Goal: Use online tool/utility: Utilize a website feature to perform a specific function

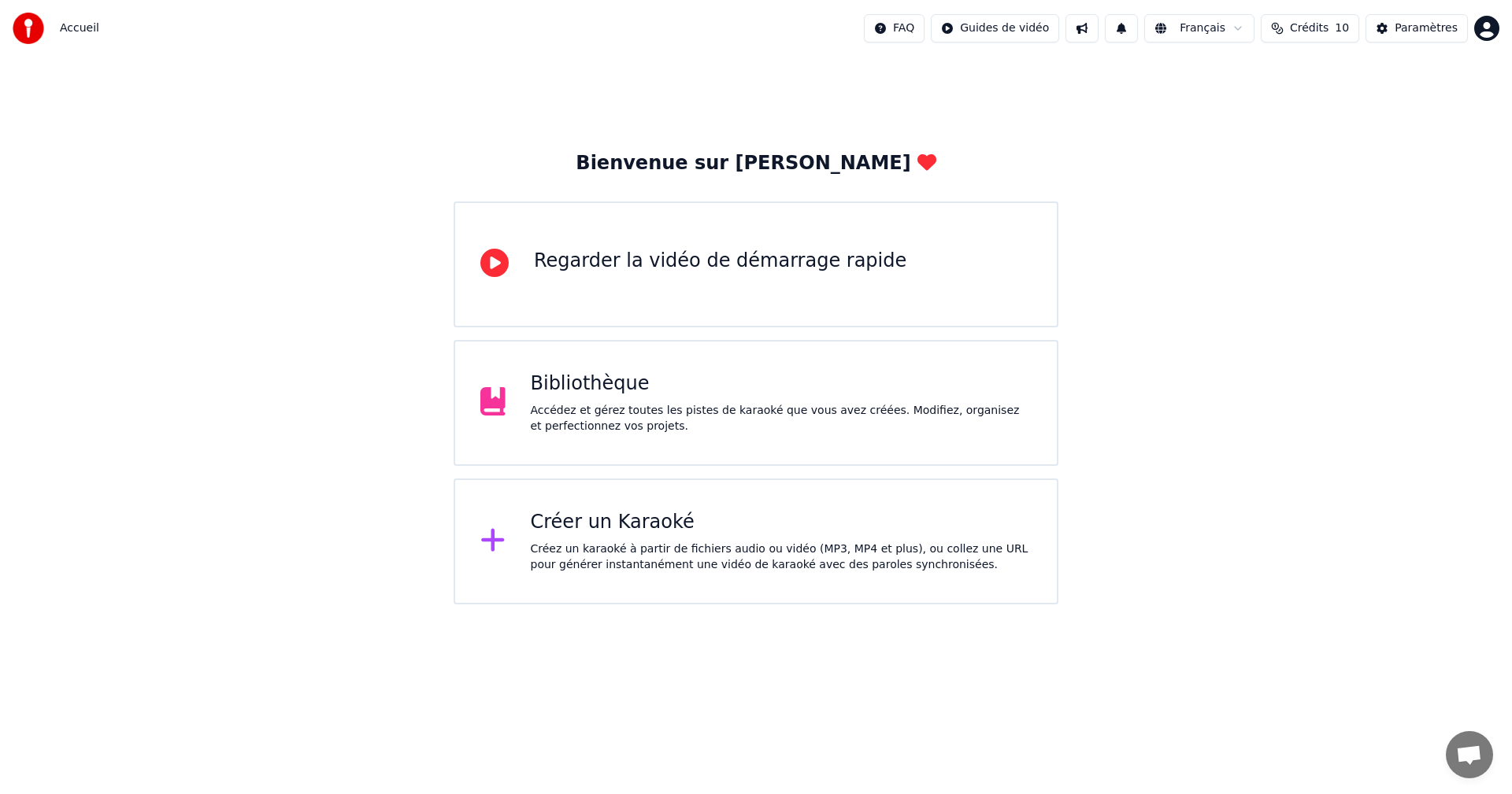
click at [695, 391] on div "Bibliothèque" at bounding box center [781, 384] width 502 height 25
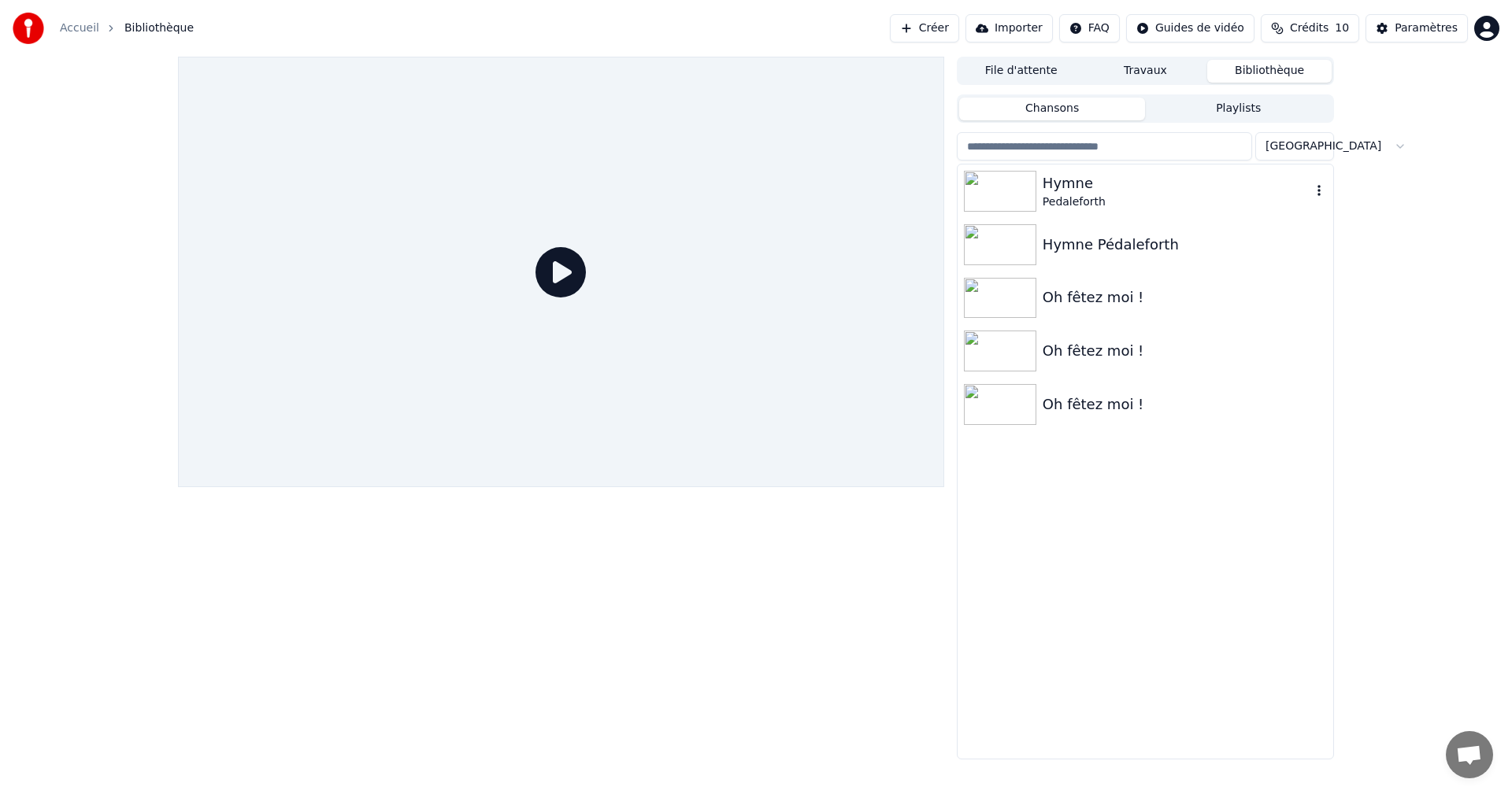
click at [1076, 187] on div "Hymne" at bounding box center [1176, 183] width 268 height 22
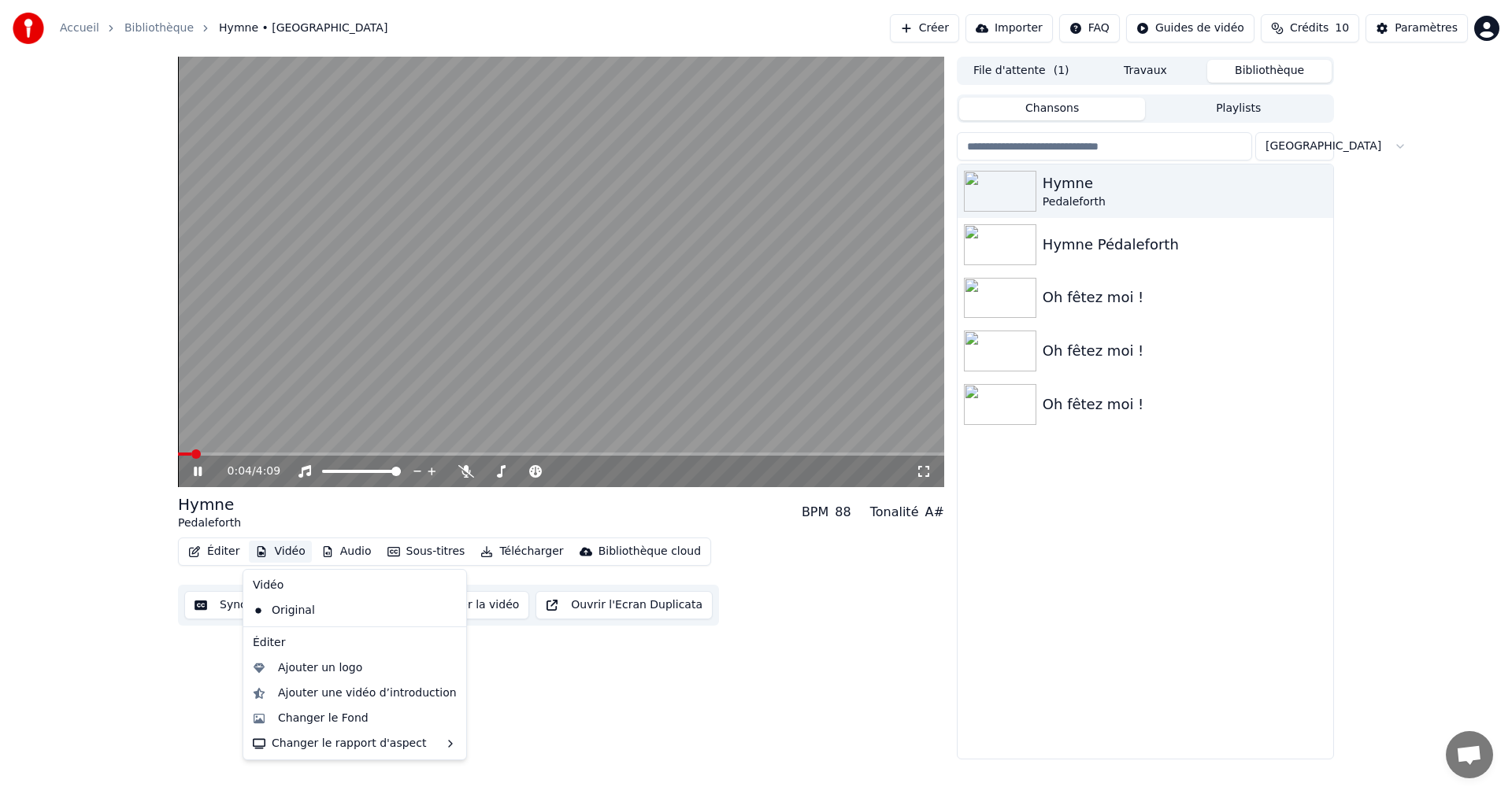
click at [271, 554] on button "Vidéo" at bounding box center [279, 552] width 62 height 22
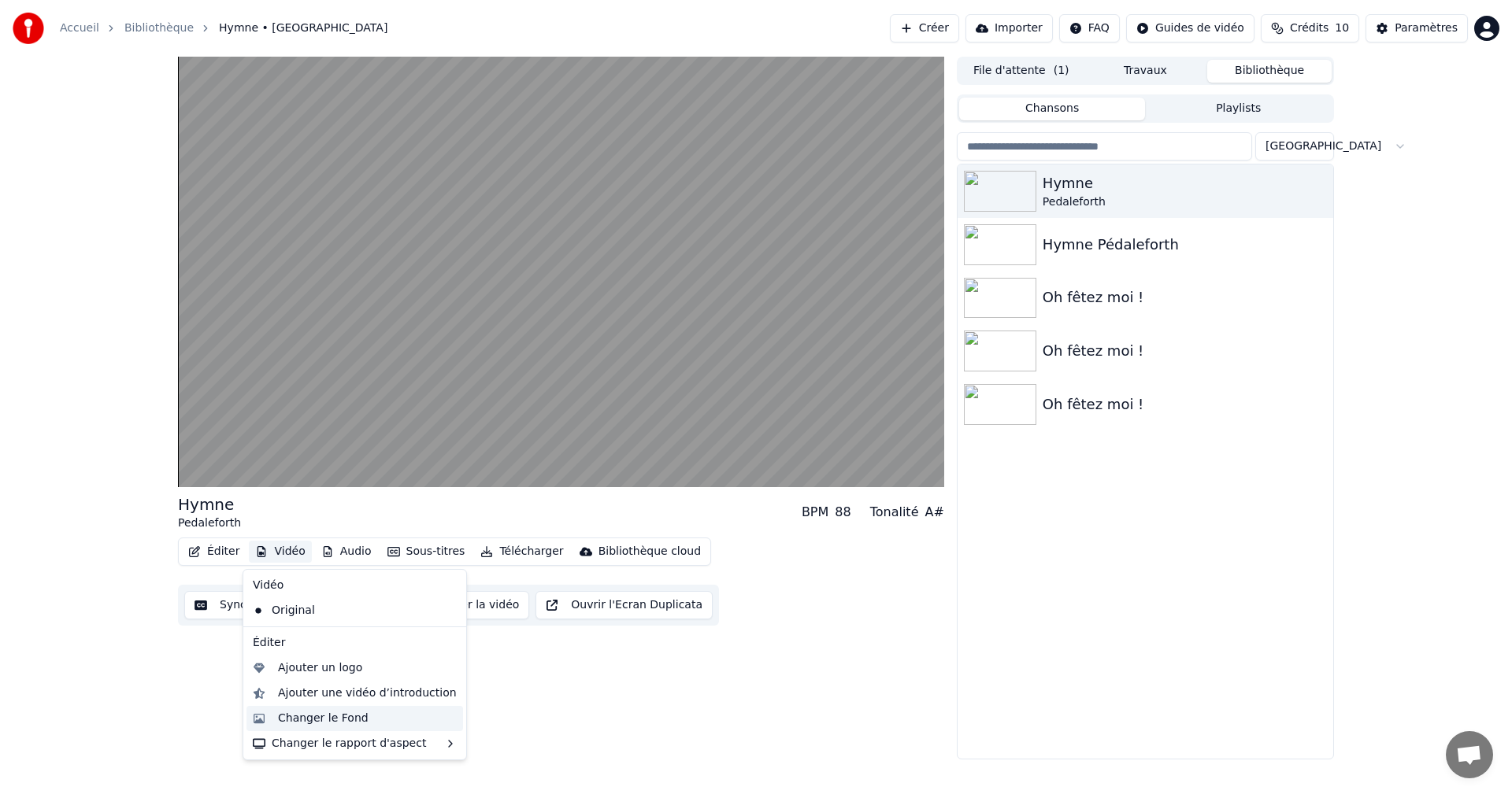
click at [315, 720] on div "Changer le Fond" at bounding box center [323, 719] width 91 height 16
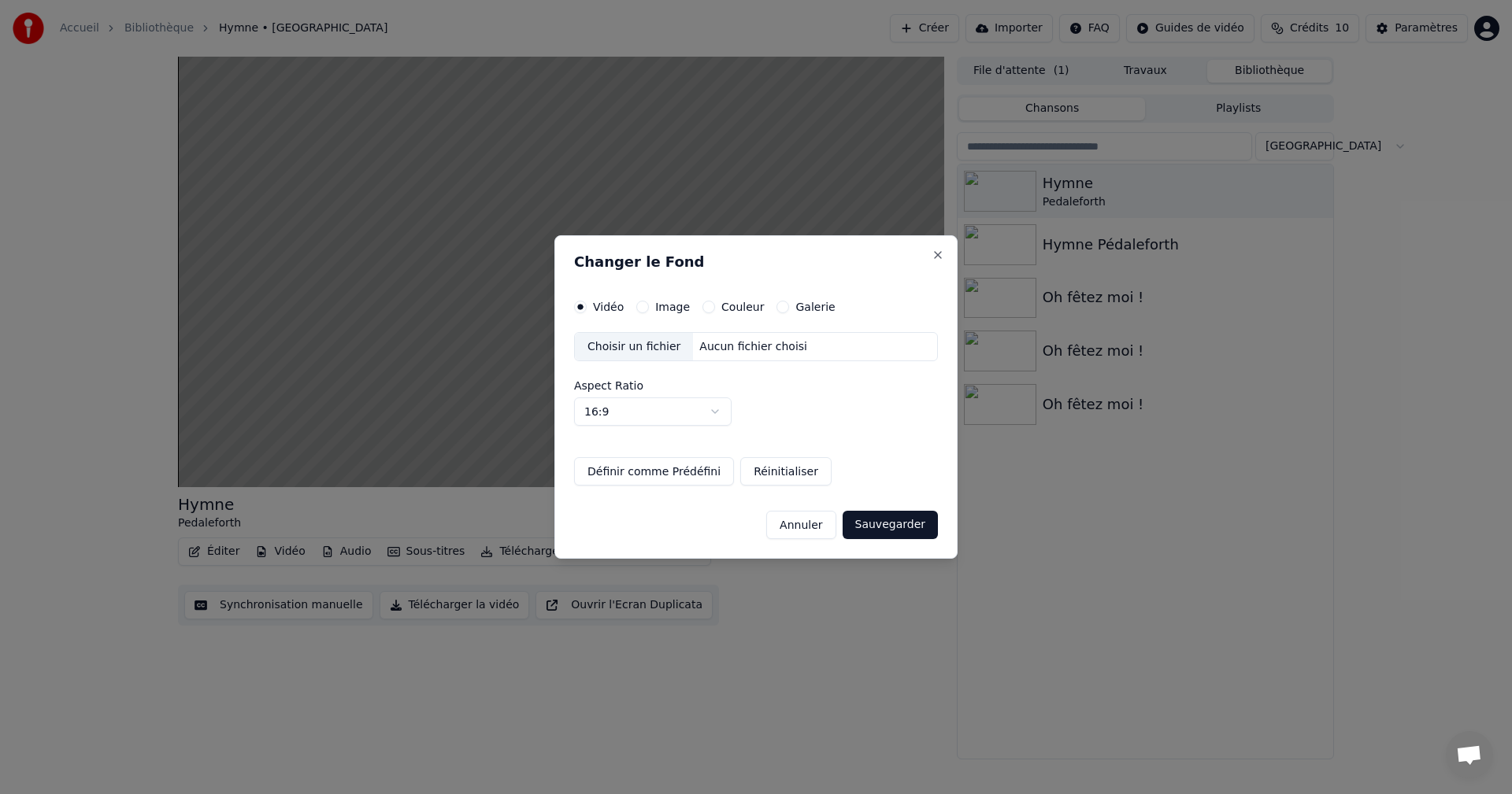
click at [632, 344] on div "Choisir un fichier" at bounding box center [634, 347] width 118 height 29
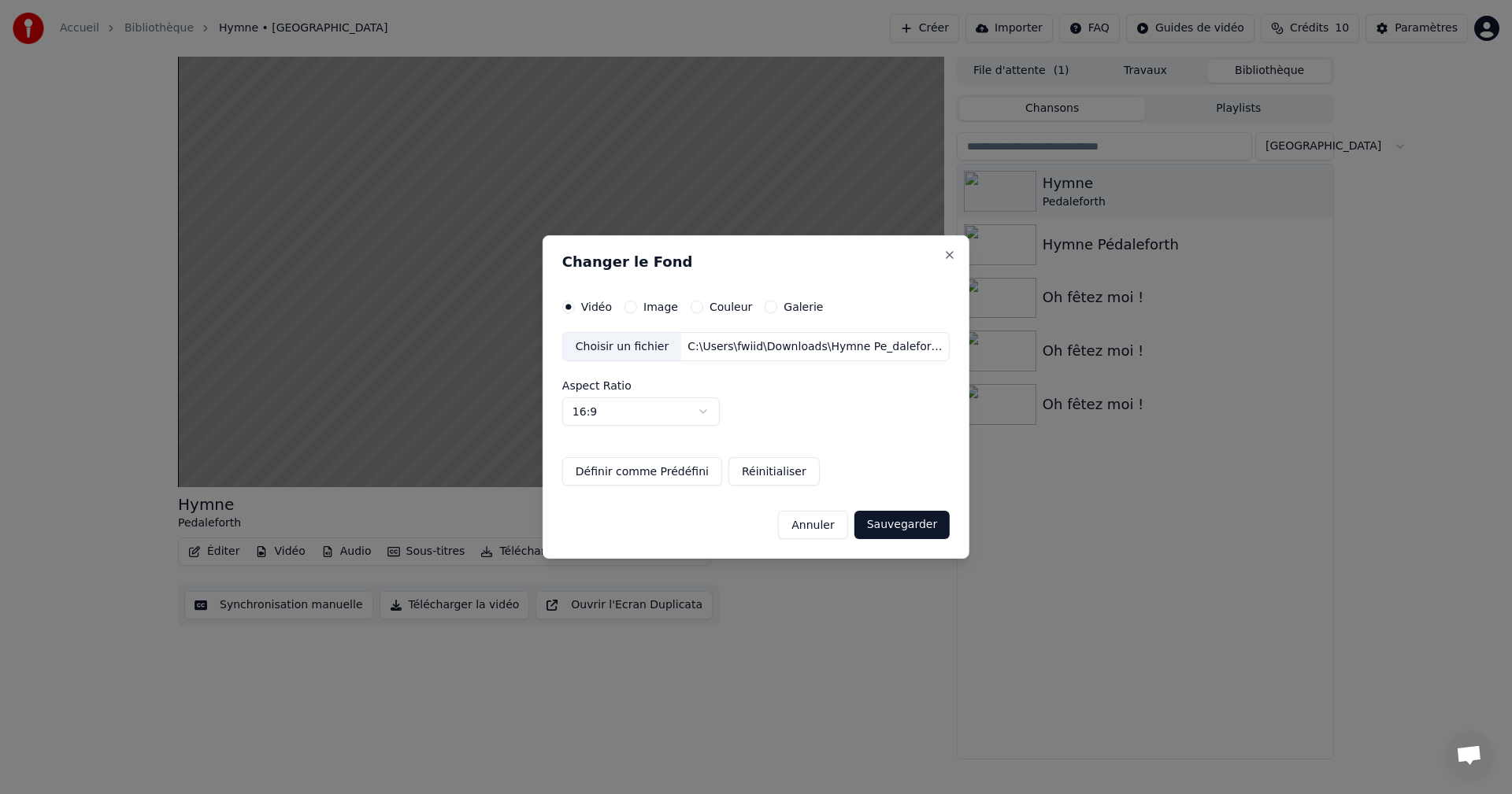
click at [642, 474] on button "Définir comme Prédéfini" at bounding box center [642, 472] width 160 height 29
click at [907, 524] on button "Sauvegarder" at bounding box center [902, 525] width 95 height 29
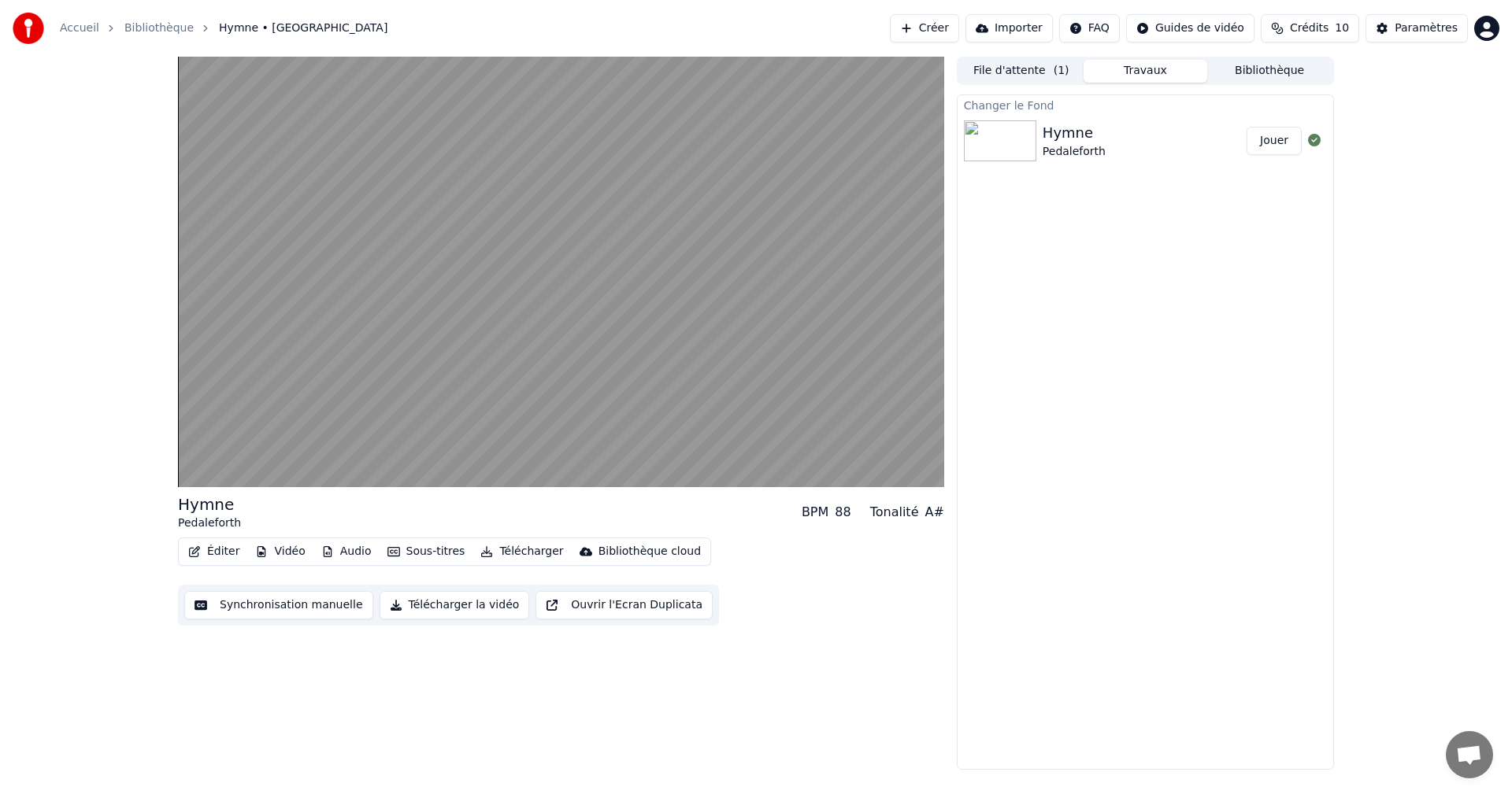
click at [1275, 141] on button "Jouer" at bounding box center [1273, 141] width 55 height 29
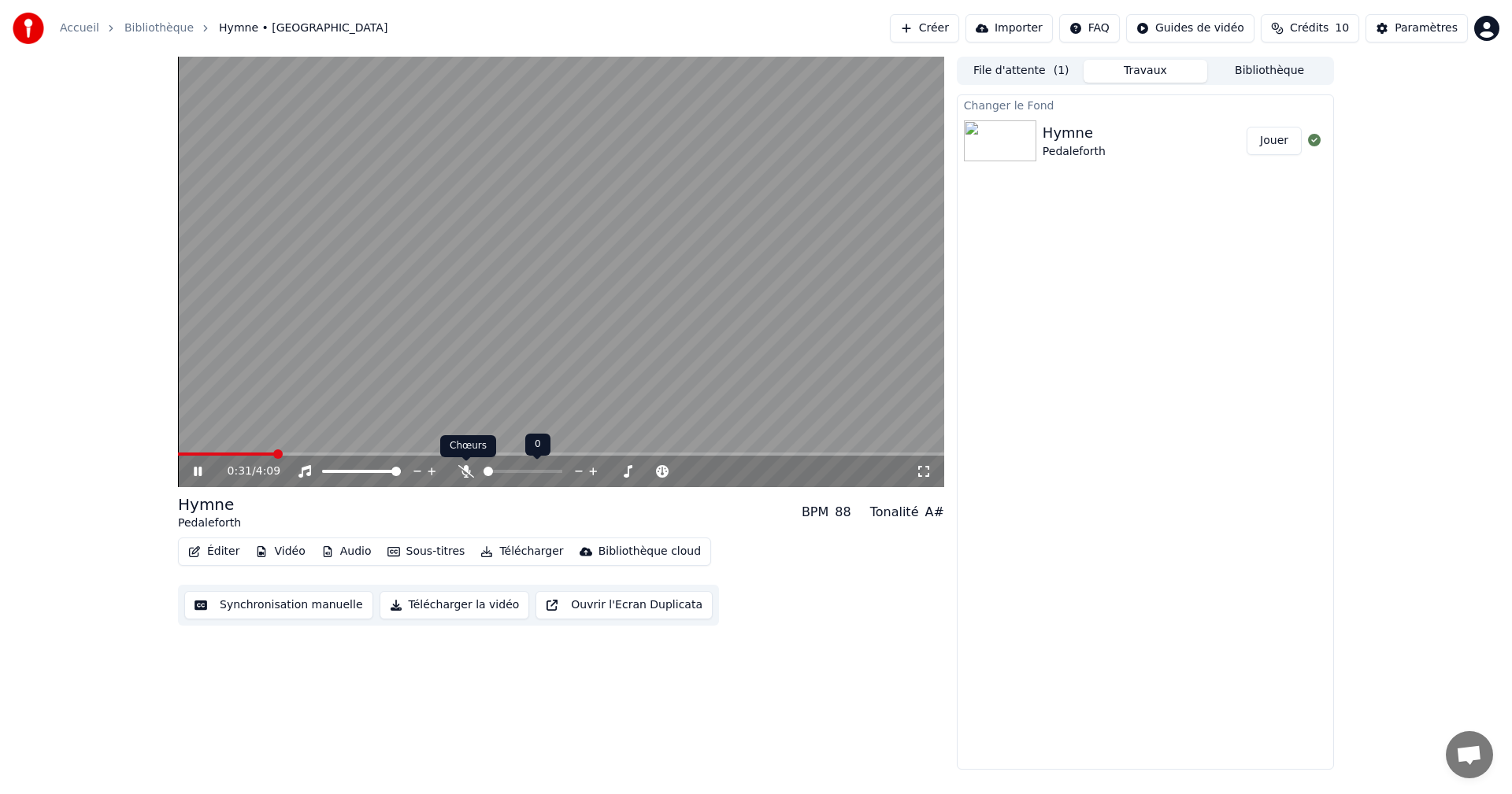
click at [467, 470] on icon at bounding box center [467, 472] width 16 height 13
click at [562, 473] on span at bounding box center [557, 471] width 10 height 10
click at [559, 470] on span at bounding box center [557, 471] width 10 height 10
click at [465, 472] on icon at bounding box center [466, 472] width 9 height 13
click at [481, 346] on video at bounding box center [561, 272] width 766 height 431
